Goal: Navigation & Orientation: Go to known website

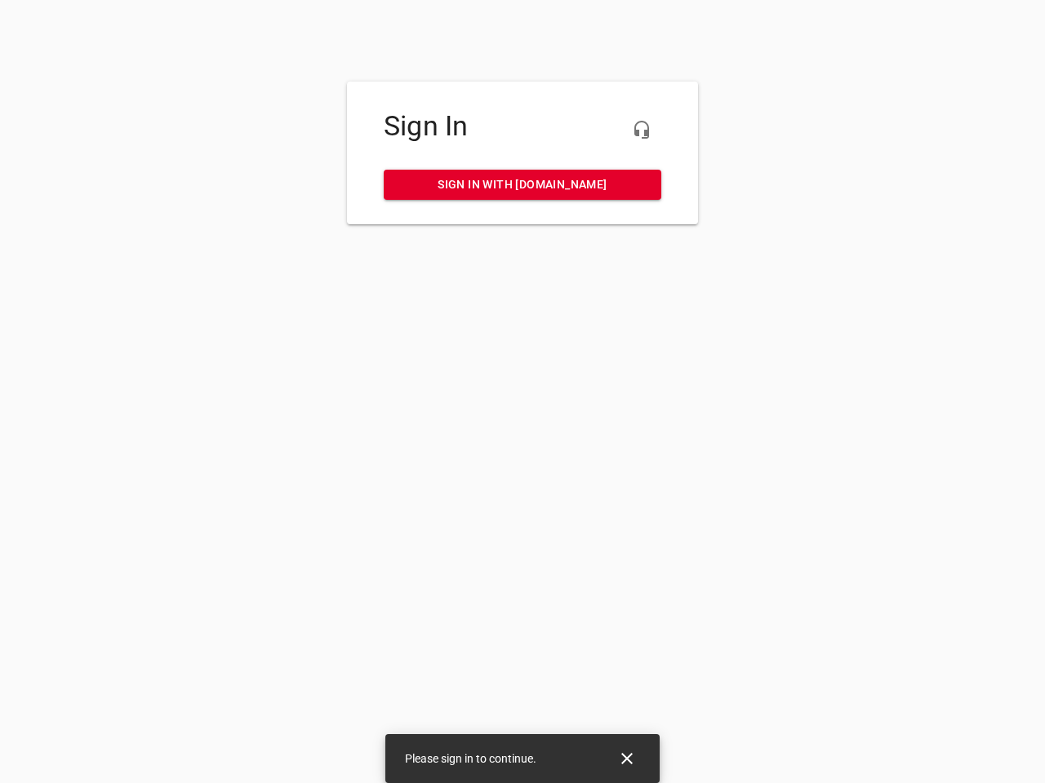
click at [641, 130] on icon "button" at bounding box center [642, 130] width 20 height 20
click at [627, 759] on icon "Close" at bounding box center [626, 758] width 11 height 11
